Goal: Task Accomplishment & Management: Manage account settings

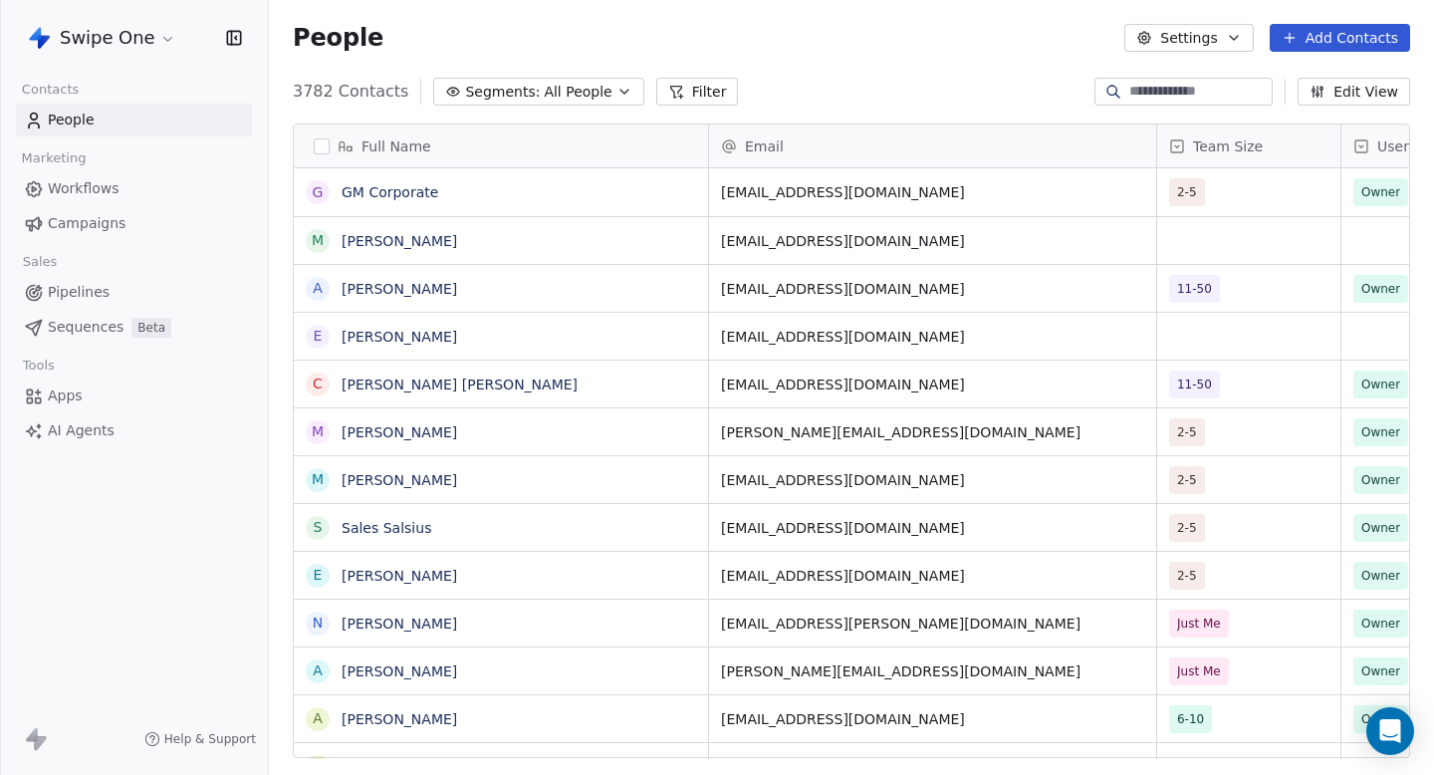
scroll to position [682, 1165]
drag, startPoint x: 290, startPoint y: 30, endPoint x: 404, endPoint y: 32, distance: 114.6
click at [399, 30] on div "People Settings Add Contacts" at bounding box center [851, 38] width 1165 height 76
click at [404, 32] on div "People Settings Add Contacts" at bounding box center [852, 38] width 1118 height 28
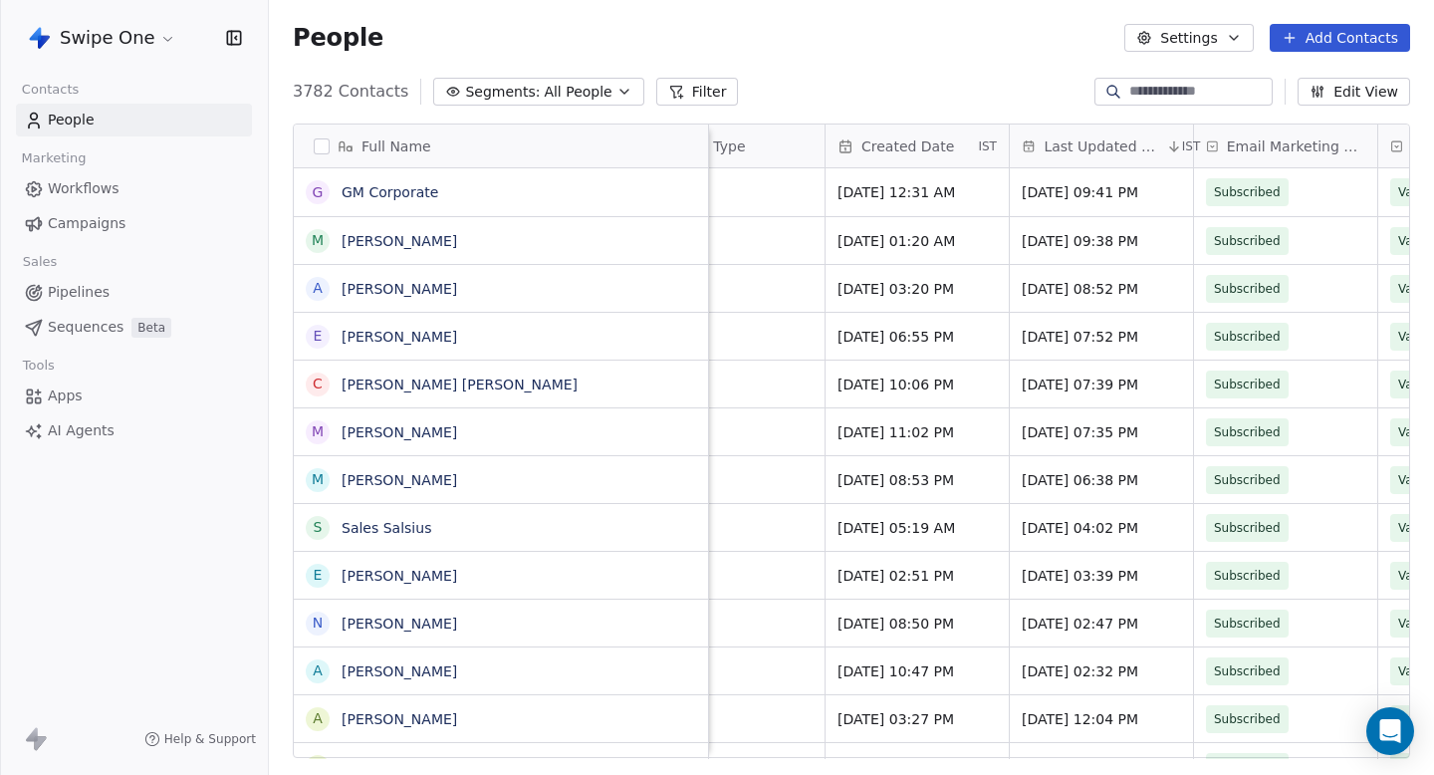
scroll to position [0, 717]
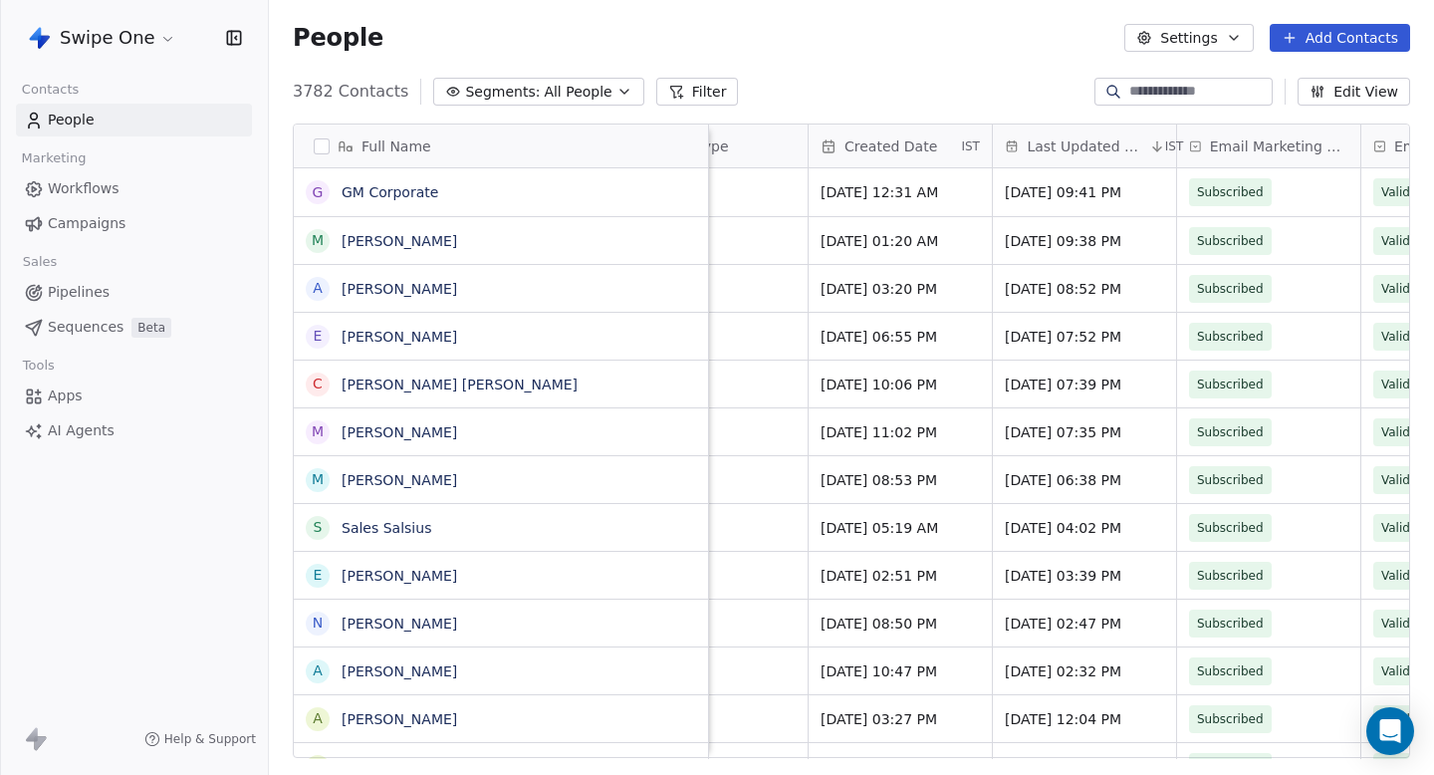
click at [1178, 131] on div "Email Marketing Consent" at bounding box center [1268, 146] width 183 height 43
click at [1178, 131] on html "Swipe One Contacts People Marketing Workflows Campaigns Sales Pipelines Sequenc…" at bounding box center [717, 387] width 1434 height 775
click at [1165, 119] on html "Swipe One Contacts People Marketing Workflows Campaigns Sales Pipelines Sequenc…" at bounding box center [717, 387] width 1434 height 775
click at [1172, 133] on div "Last Updated Date IST" at bounding box center [1084, 146] width 183 height 43
click at [1176, 129] on html "Swipe One Contacts People Marketing Workflows Campaigns Sales Pipelines Sequenc…" at bounding box center [717, 387] width 1434 height 775
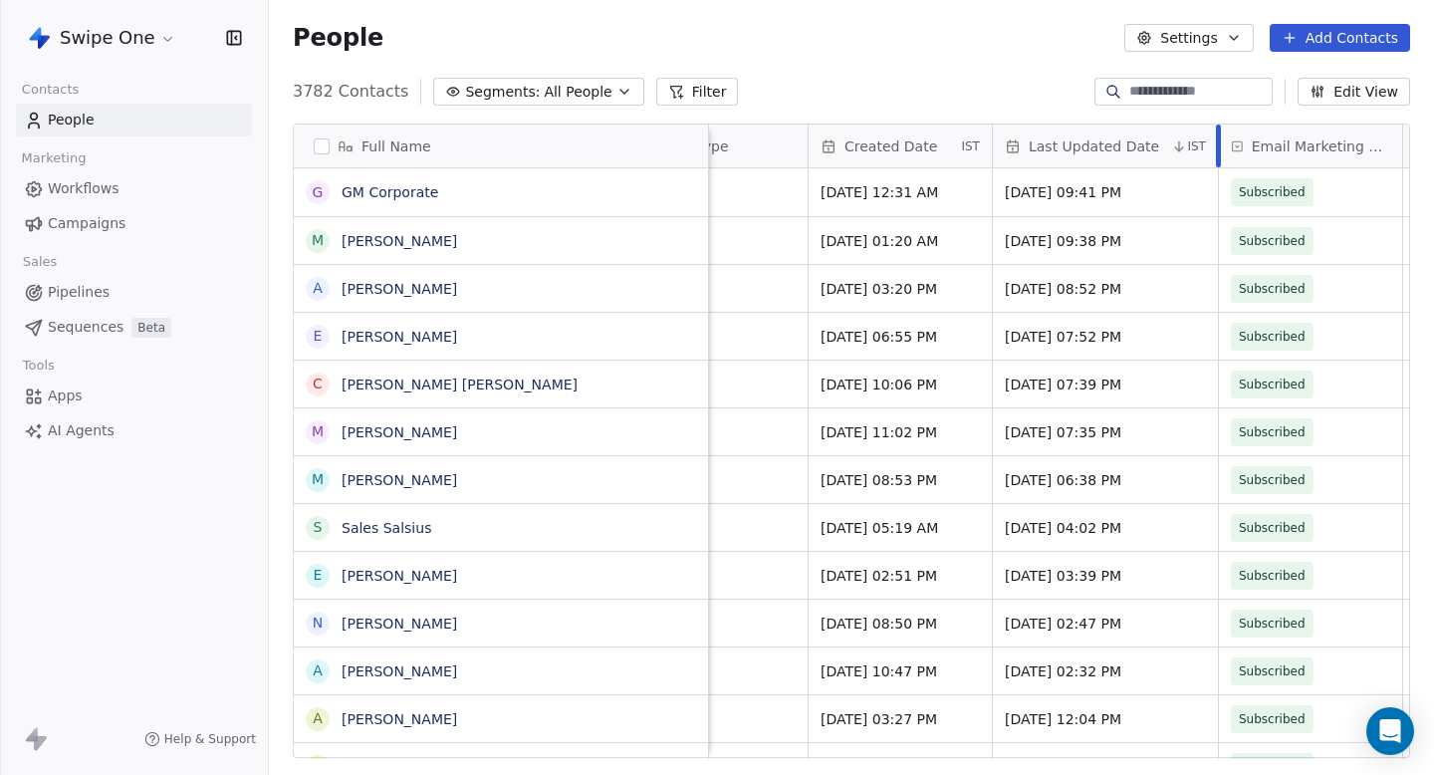
drag, startPoint x: 1175, startPoint y: 132, endPoint x: 1216, endPoint y: 132, distance: 40.8
click at [1216, 132] on div at bounding box center [1218, 146] width 5 height 43
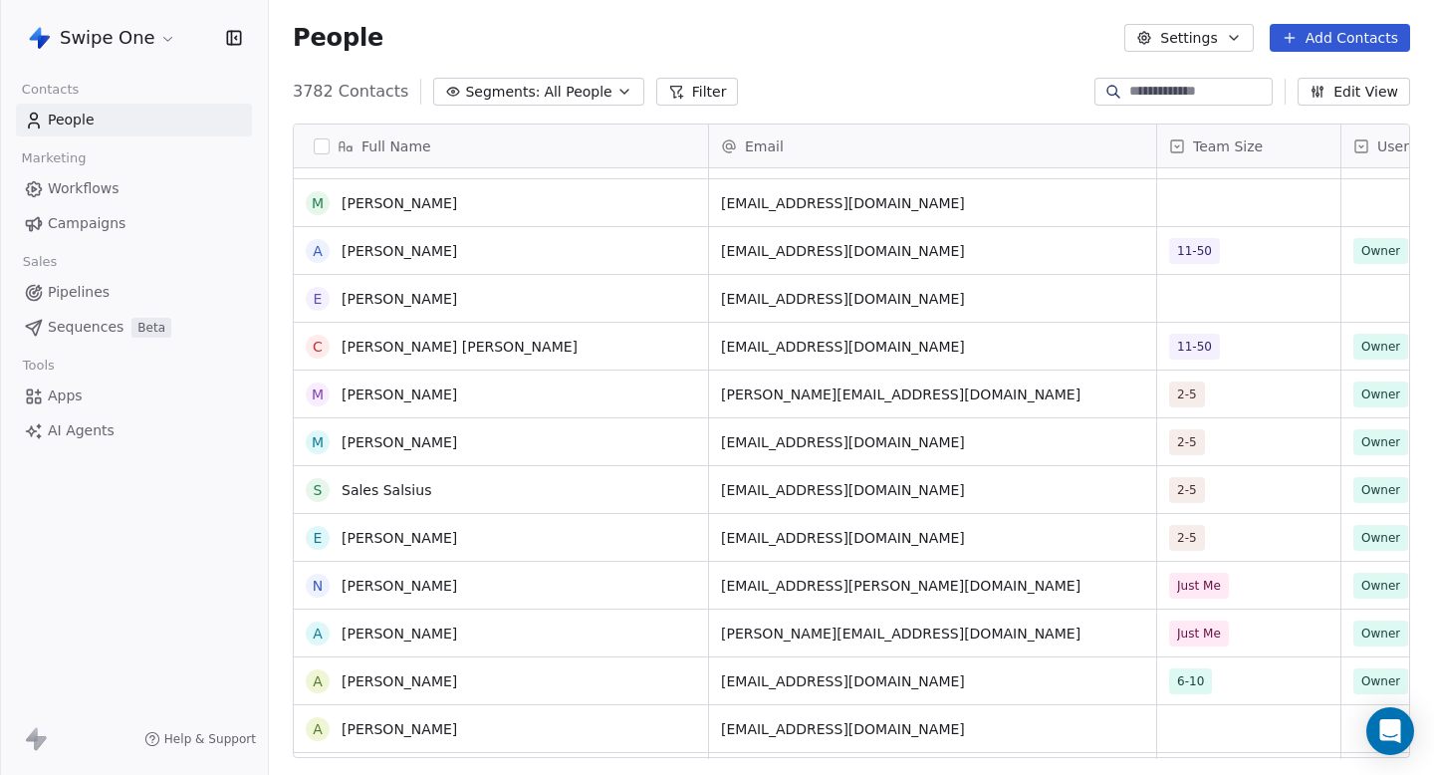
scroll to position [0, 0]
